Goal: Task Accomplishment & Management: Manage account settings

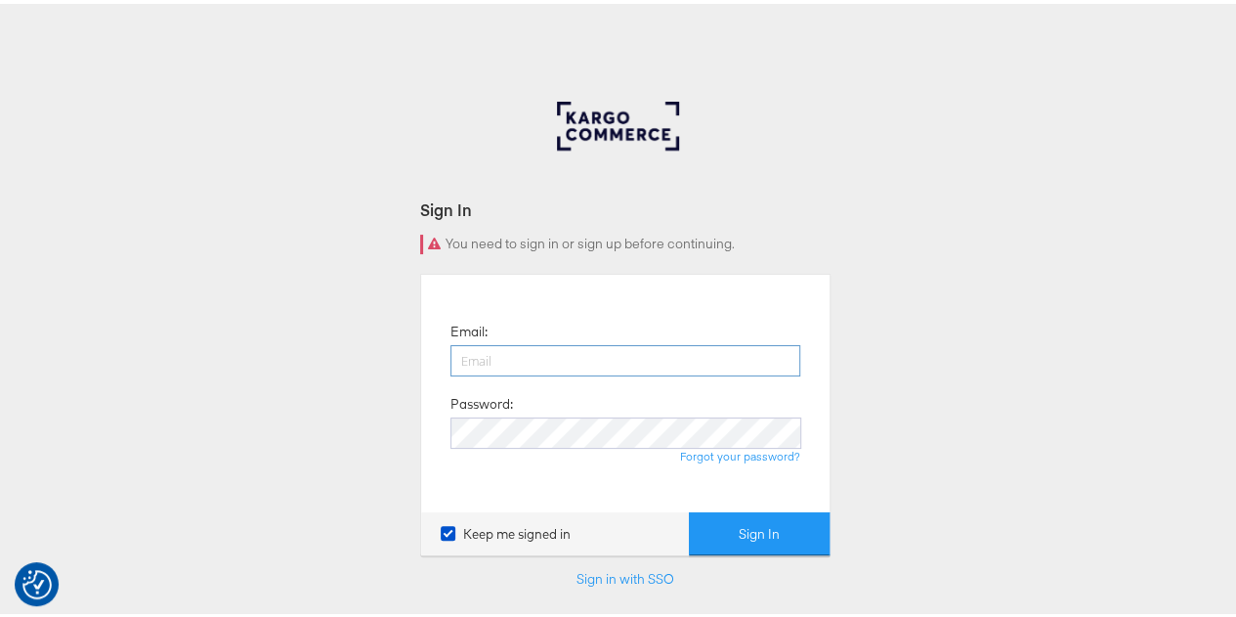
click at [500, 353] on input "email" at bounding box center [625, 356] width 350 height 31
click at [610, 357] on input "nidhi.vijayvargiya@groupm.com" at bounding box center [625, 356] width 350 height 31
type input "nidhi.vijayvargiya@mindshareworld.com"
drag, startPoint x: 850, startPoint y: 427, endPoint x: 827, endPoint y: 443, distance: 28.2
click at [850, 427] on div "Sign In You need to sign in or sign up before continuing. Email: nidhi.vijayvar…" at bounding box center [625, 586] width 1251 height 977
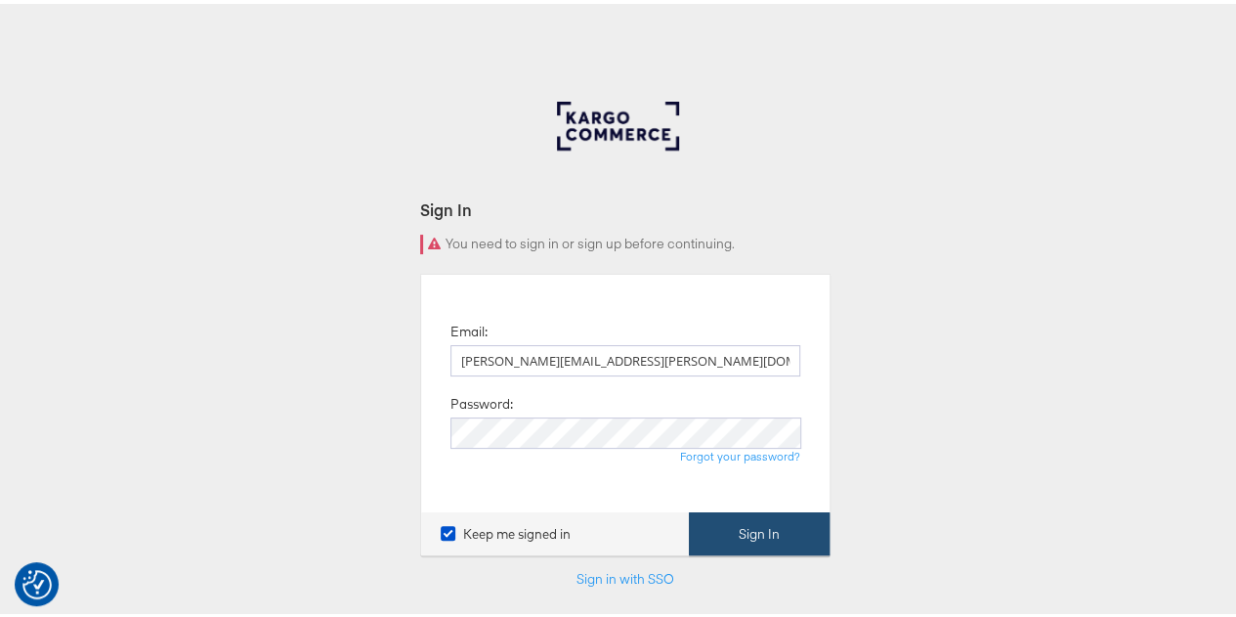
click at [752, 531] on button "Sign In" at bounding box center [759, 530] width 141 height 44
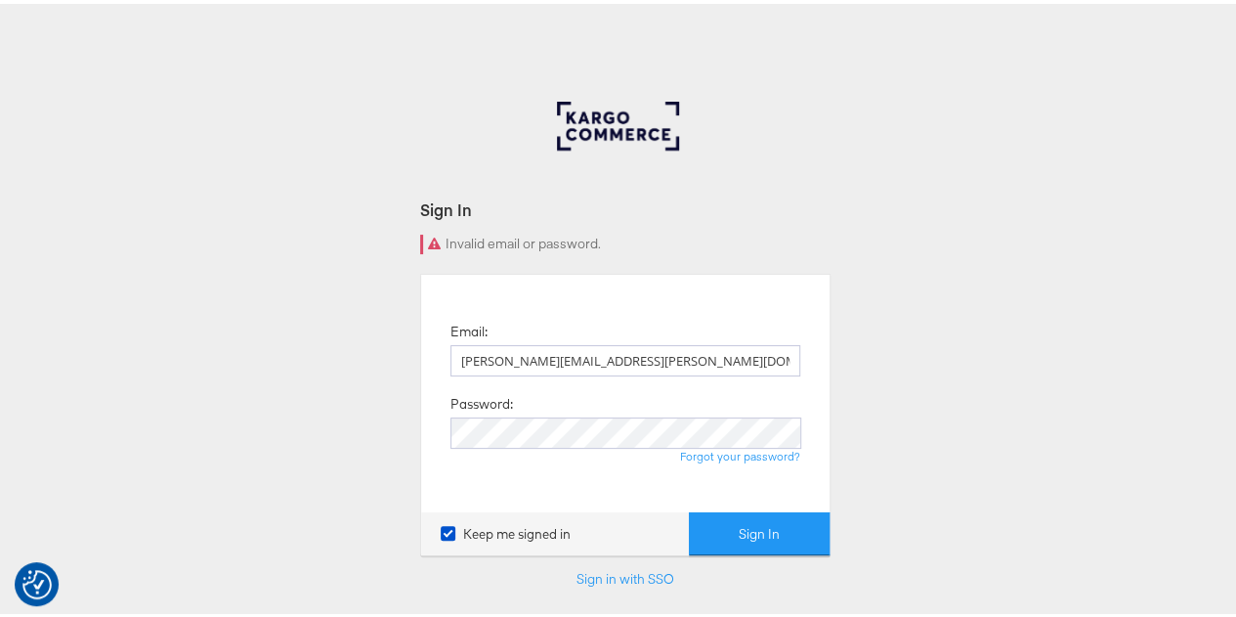
drag, startPoint x: 737, startPoint y: 343, endPoint x: 336, endPoint y: 372, distance: 401.7
click at [336, 372] on div "Sign In Invalid email or password. Email: nidhi.vijayvargiya@mindshareworld.com…" at bounding box center [625, 586] width 1251 height 977
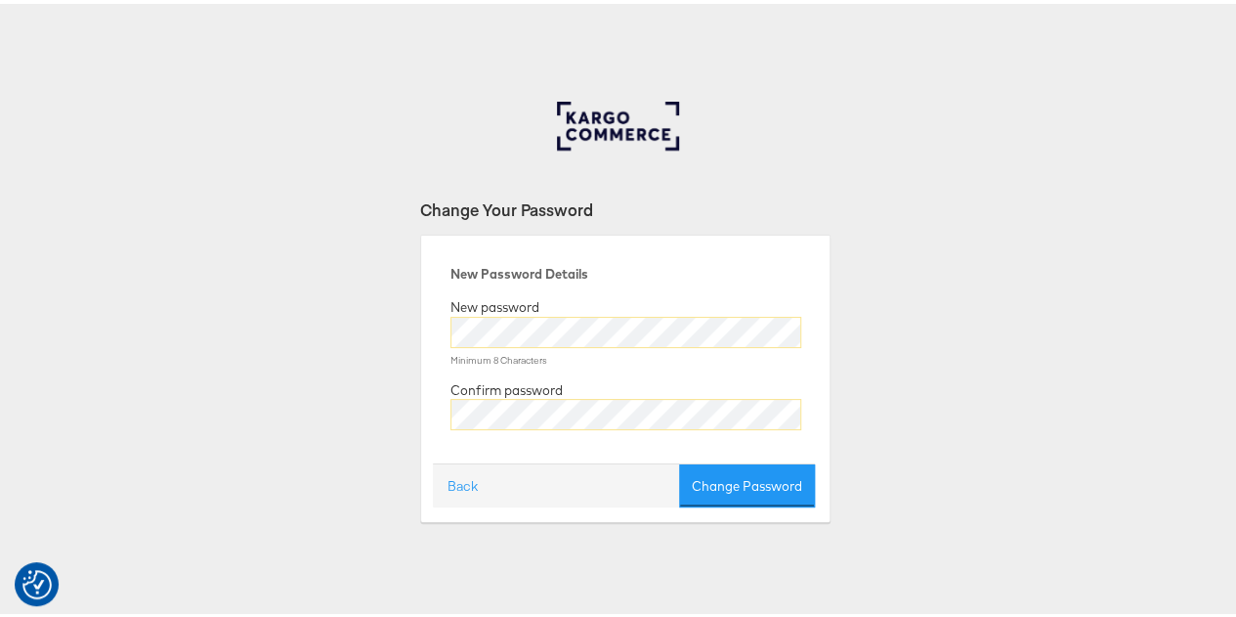
click at [790, 196] on div "Change Your Password" at bounding box center [625, 205] width 410 height 22
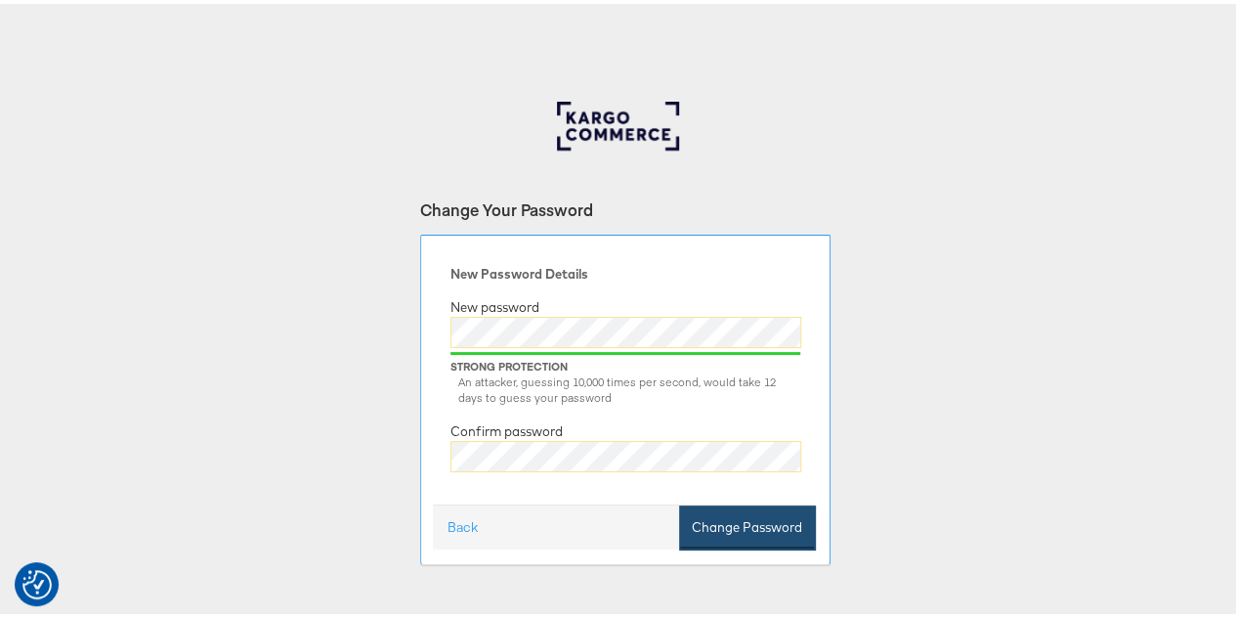
click at [723, 524] on button "Change Password" at bounding box center [747, 523] width 136 height 44
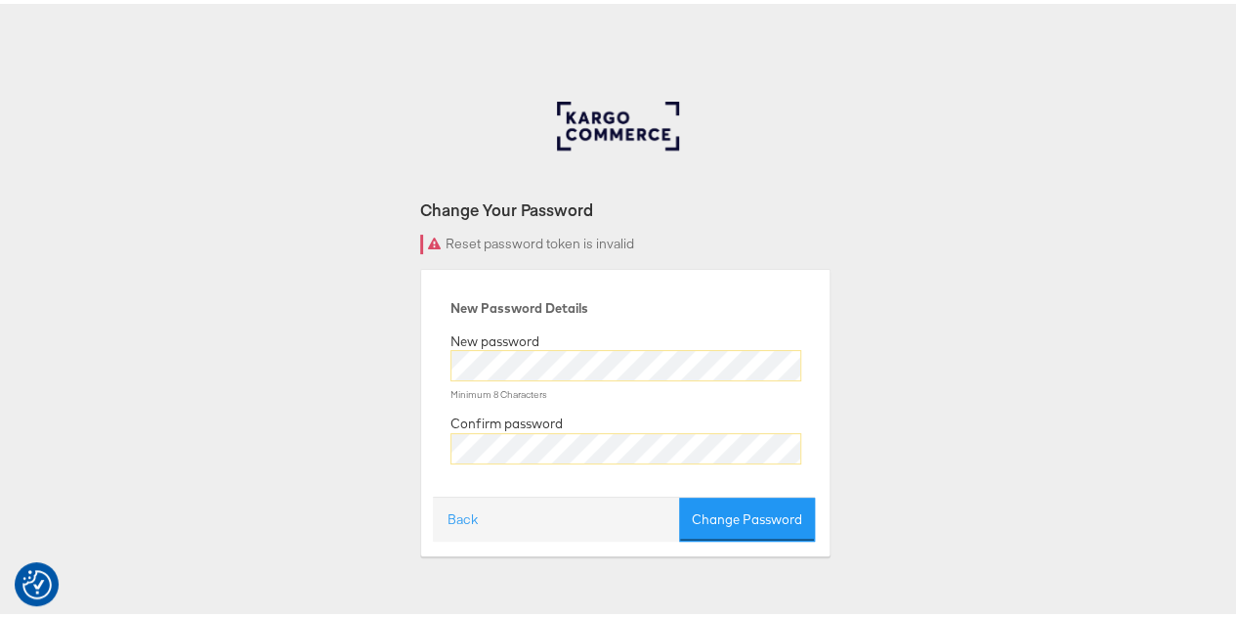
click at [798, 190] on div "Change Your Password Reset password token is invalid New Password Details New p…" at bounding box center [625, 325] width 410 height 454
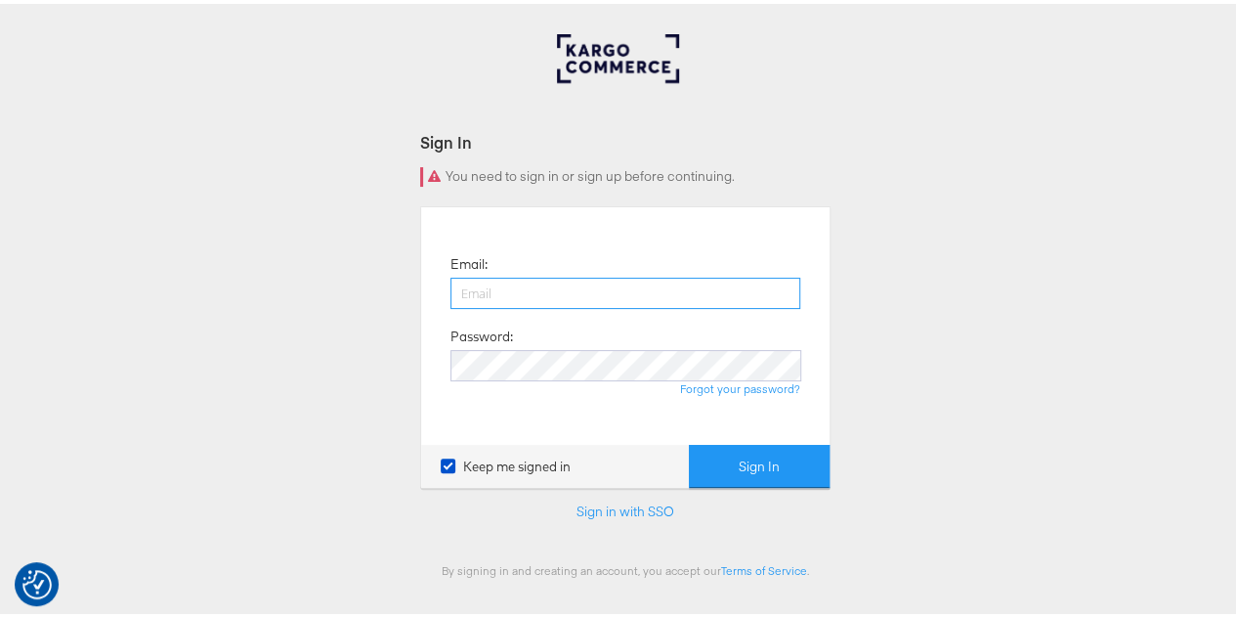
scroll to position [98, 0]
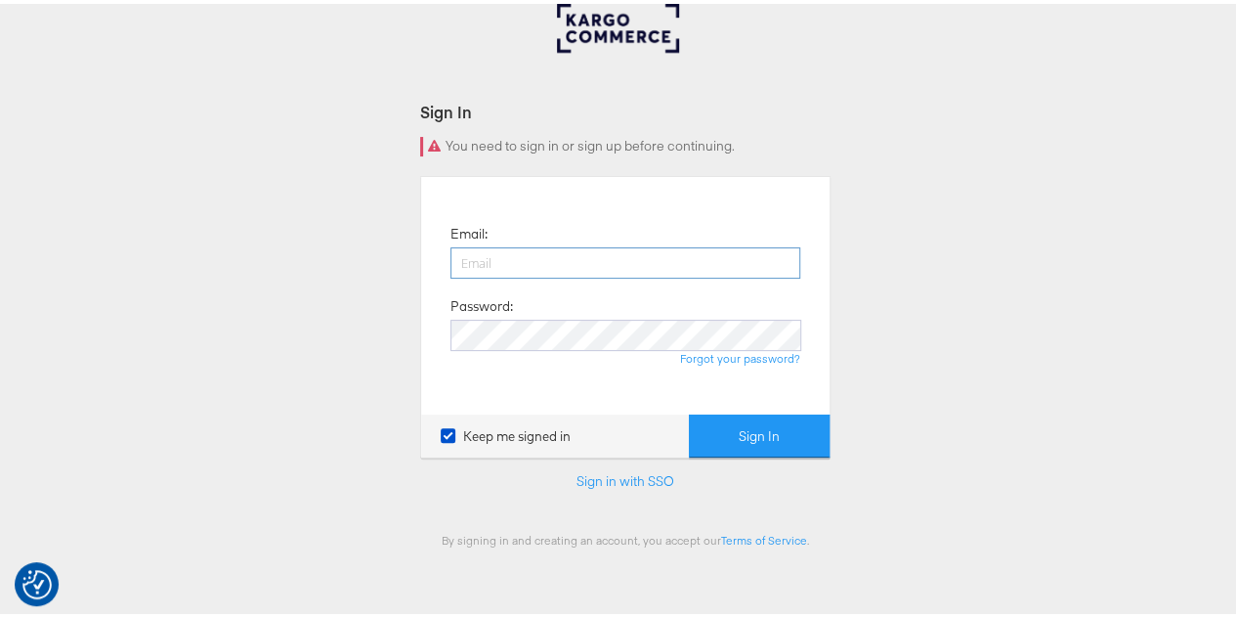
click at [575, 261] on input "email" at bounding box center [625, 258] width 350 height 31
type input "nidhi.vijayvargiya@groupm.com"
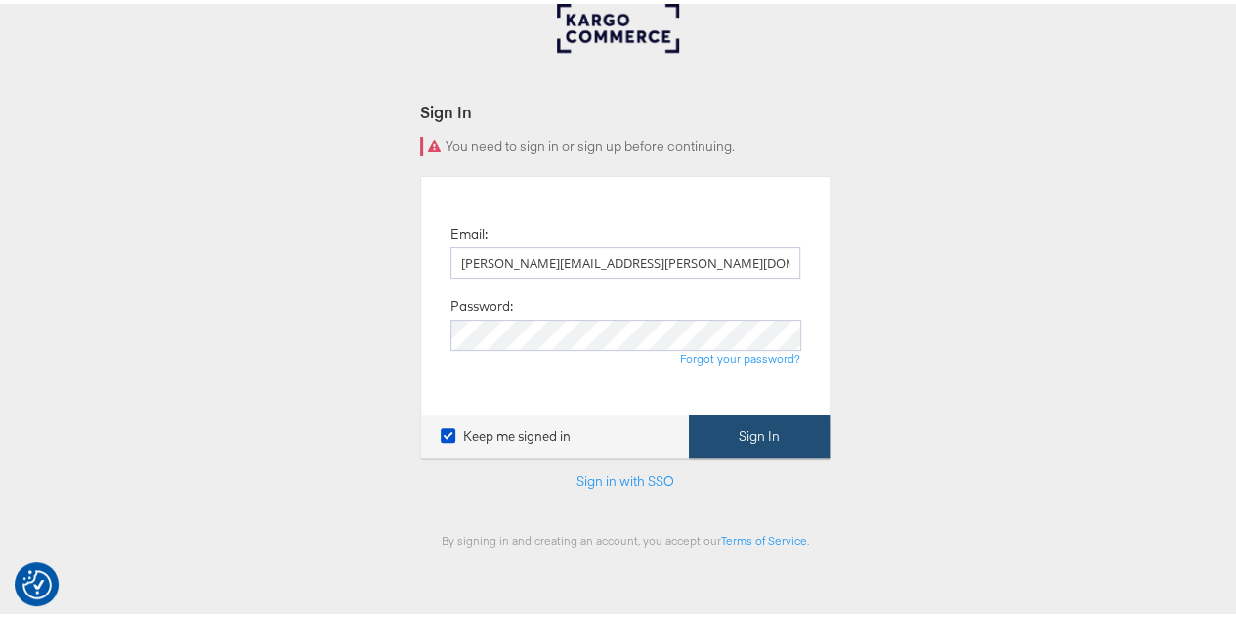
click at [751, 436] on button "Sign In" at bounding box center [759, 432] width 141 height 44
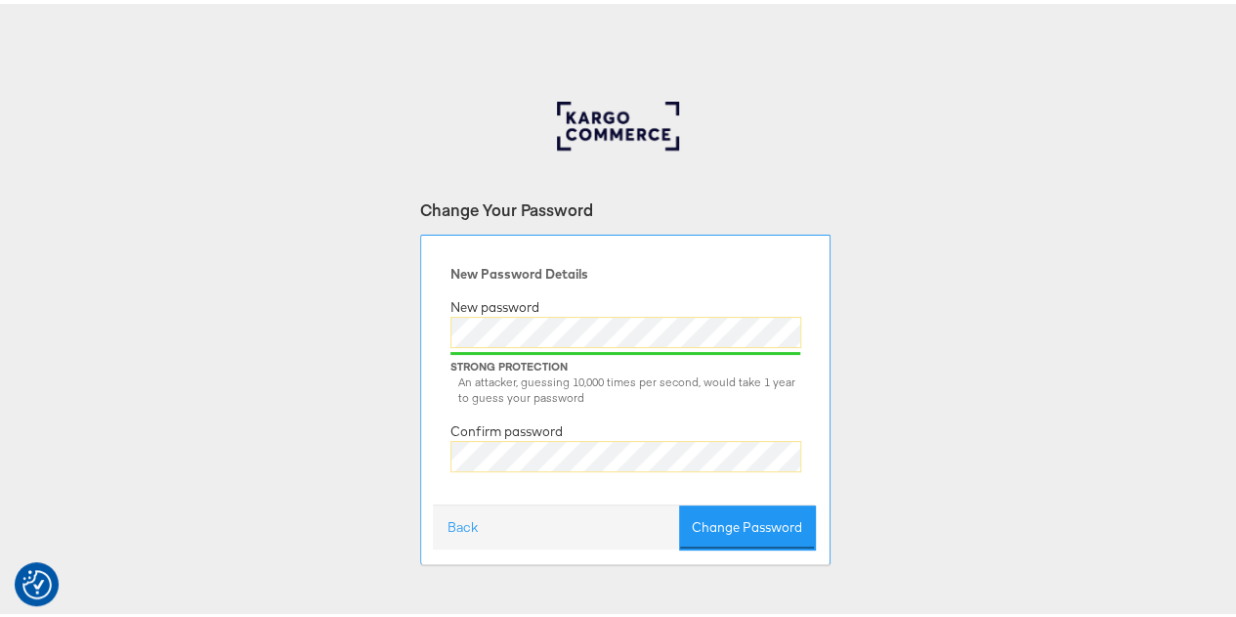
click at [817, 356] on div "New Password Details New password Strong Protection An attacker, guessing 10,00…" at bounding box center [625, 395] width 410 height 328
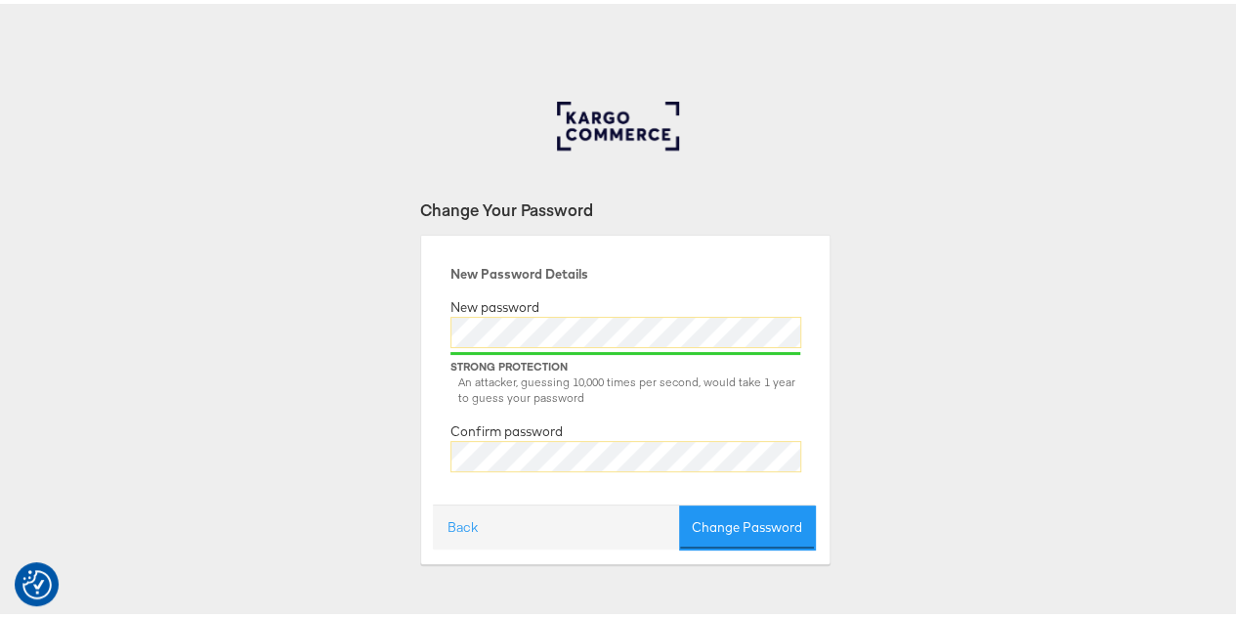
click at [853, 391] on div "Change Your Password New Password Details New password Strong Protection An att…" at bounding box center [625, 586] width 1251 height 977
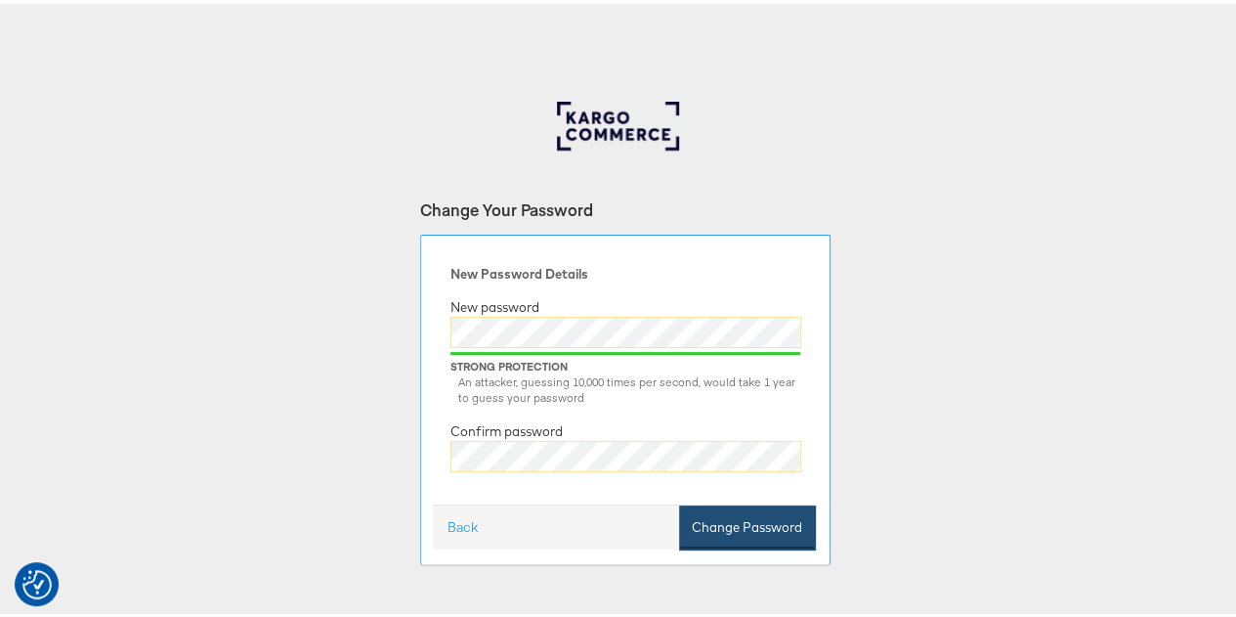
click at [741, 521] on button "Change Password" at bounding box center [747, 523] width 136 height 44
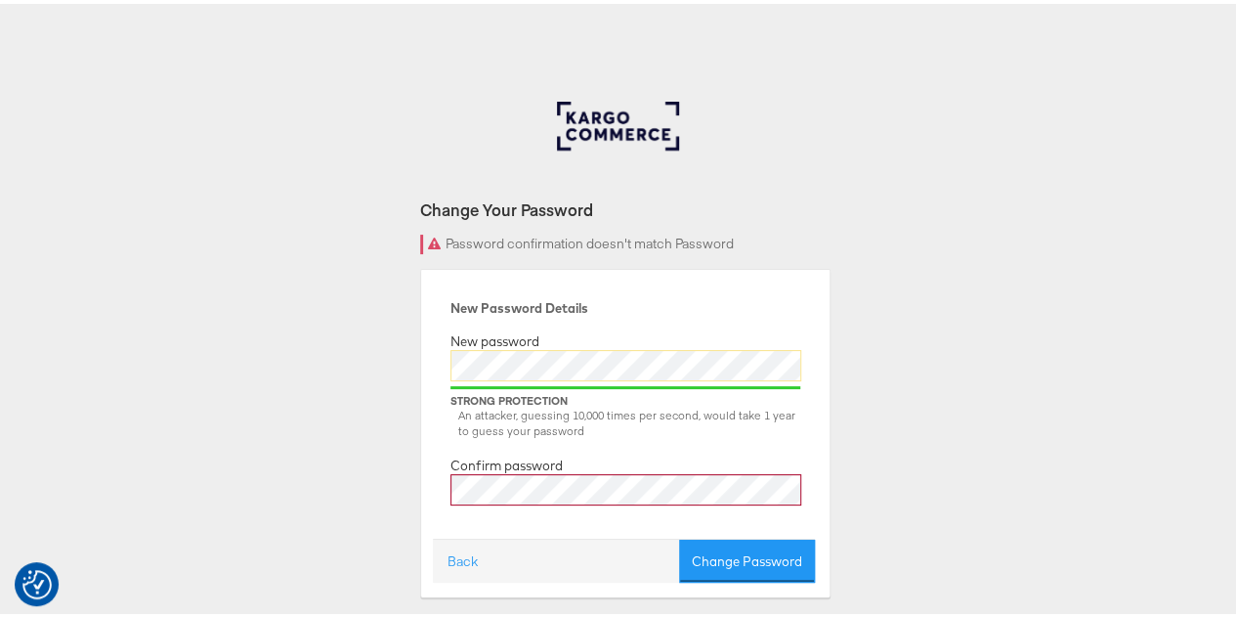
click at [887, 361] on div "Change Your Password Password confirmation doesn't match Password New Password …" at bounding box center [625, 586] width 1251 height 977
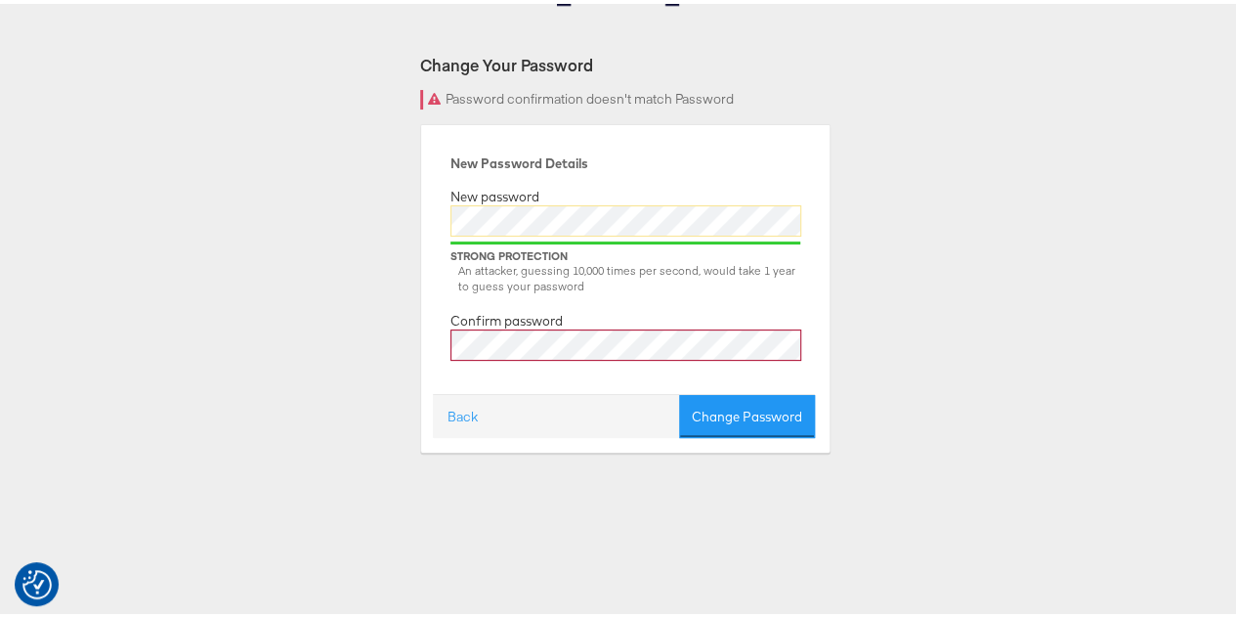
scroll to position [195, 0]
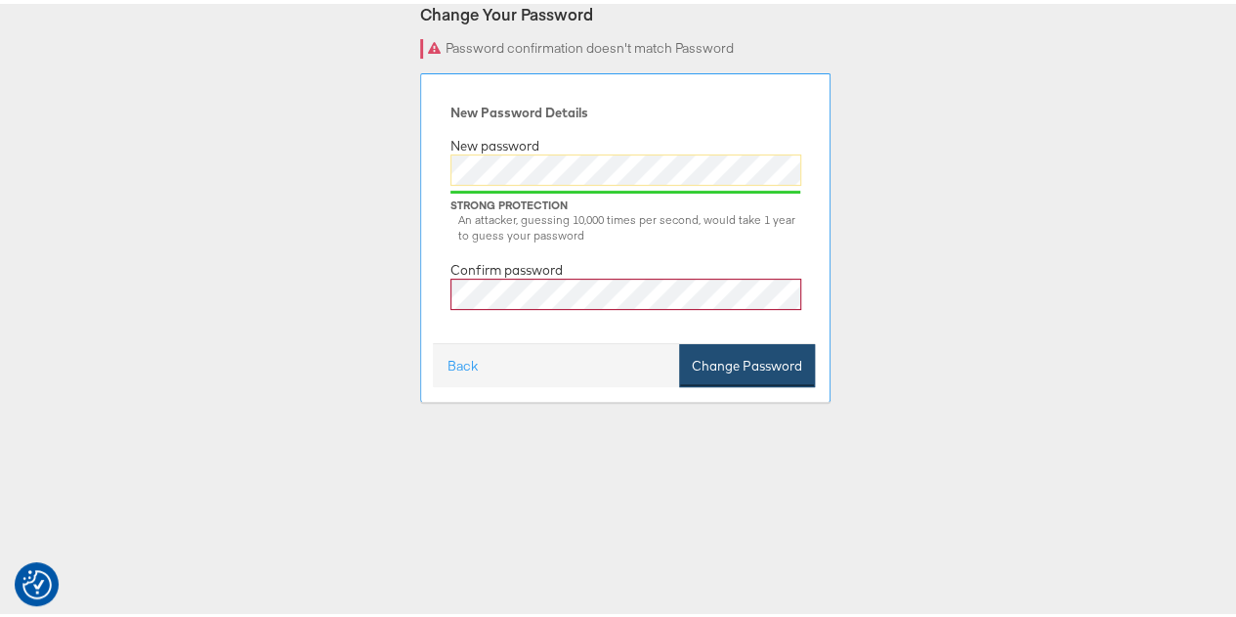
click at [745, 363] on button "Change Password" at bounding box center [747, 362] width 136 height 44
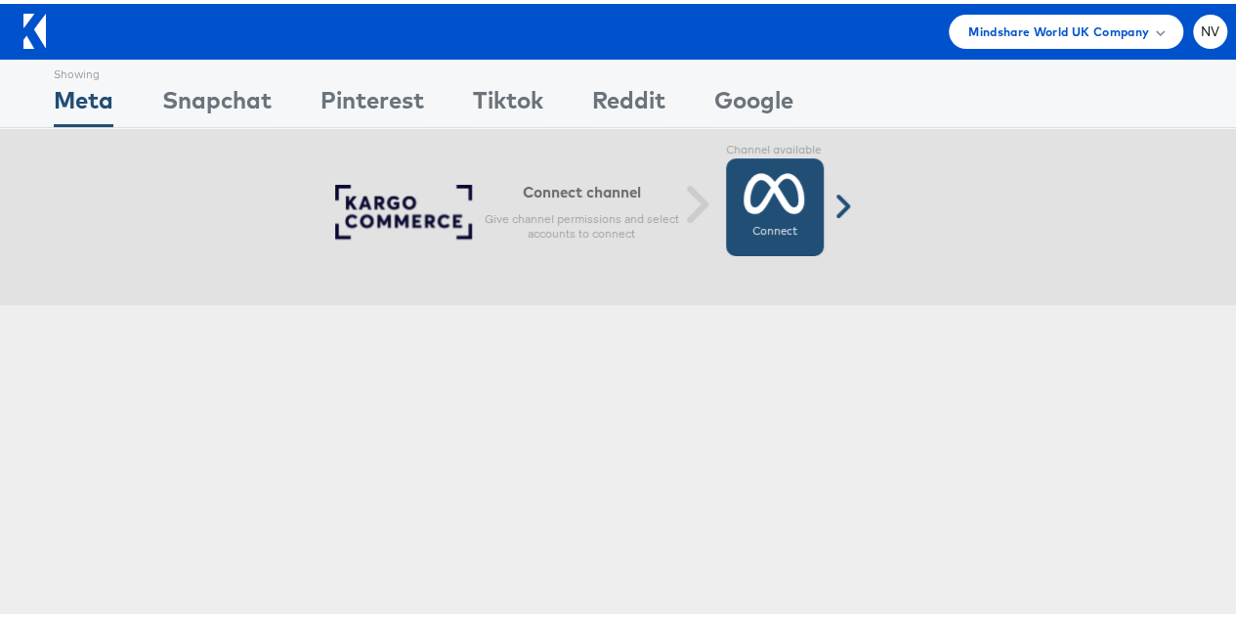
click at [764, 211] on icon at bounding box center [775, 189] width 62 height 49
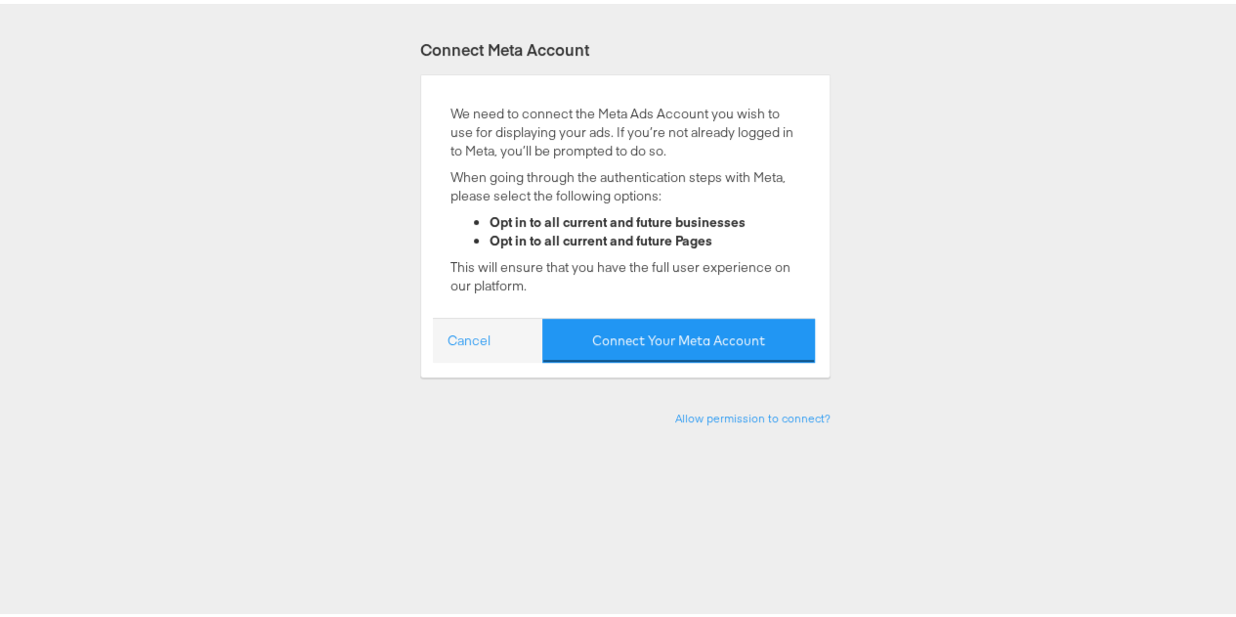
scroll to position [293, 0]
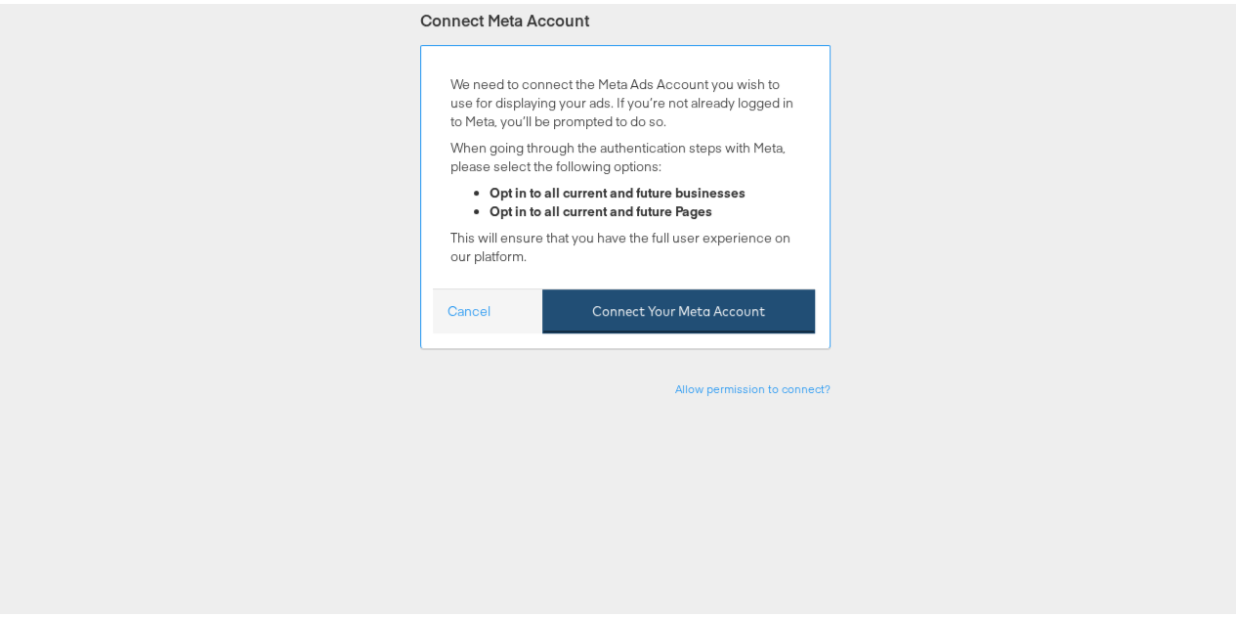
click at [645, 314] on button "Connect Your Meta Account" at bounding box center [678, 307] width 273 height 44
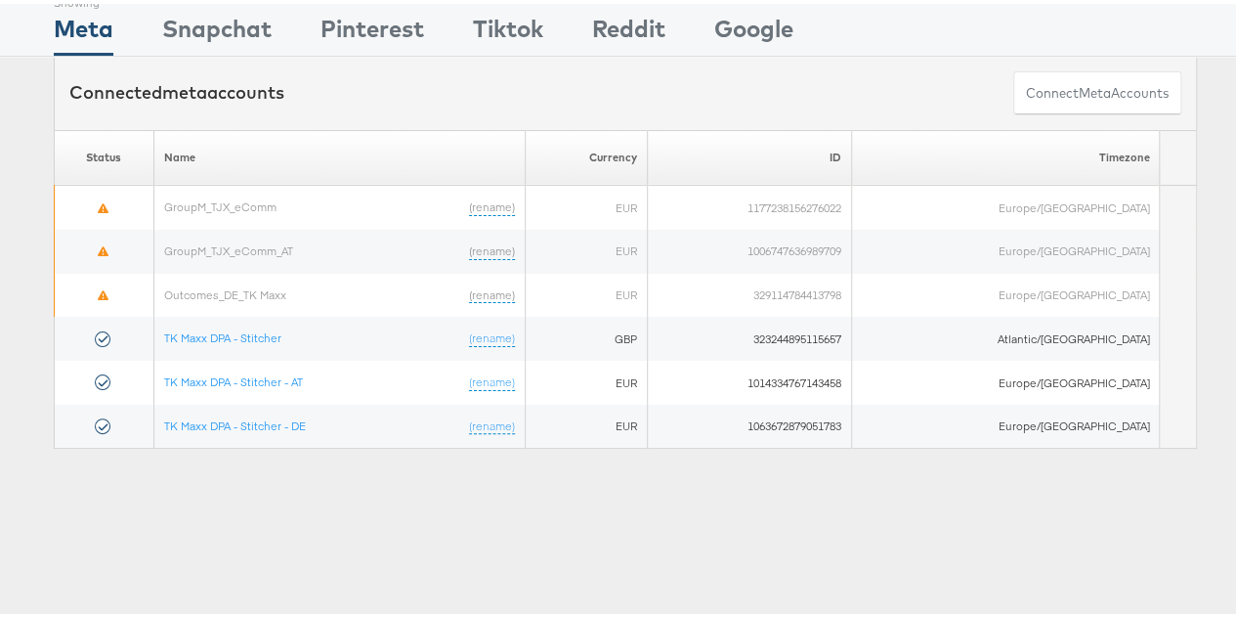
scroll to position [98, 0]
